Goal: Find specific page/section: Find specific page/section

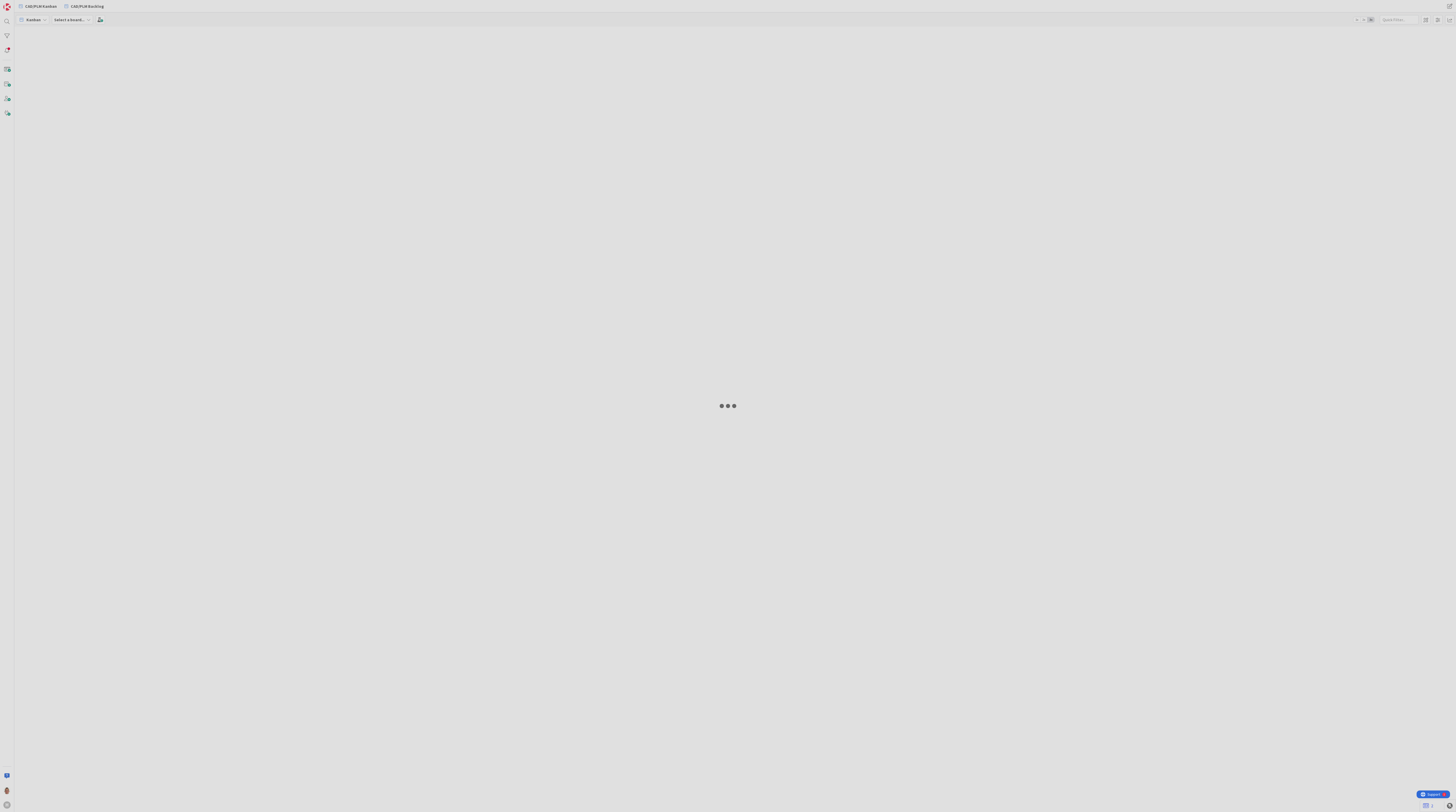
click at [852, 300] on div at bounding box center [728, 406] width 1456 height 812
